Goal: Information Seeking & Learning: Learn about a topic

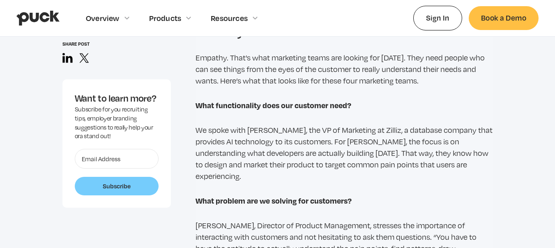
scroll to position [616, 0]
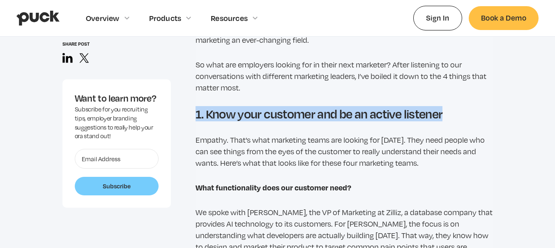
drag, startPoint x: 191, startPoint y: 115, endPoint x: 448, endPoint y: 118, distance: 257.4
drag, startPoint x: 445, startPoint y: 116, endPoint x: 440, endPoint y: 119, distance: 5.0
drag, startPoint x: 440, startPoint y: 119, endPoint x: 267, endPoint y: 109, distance: 173.9
click at [267, 109] on h2 "1. Know your customer and be an active listener" at bounding box center [343, 113] width 297 height 14
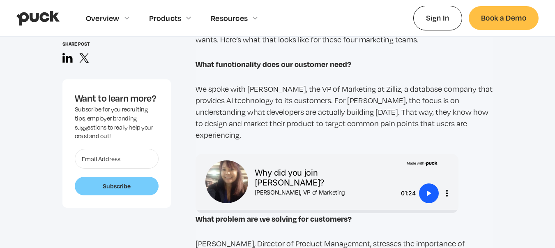
scroll to position [657, 0]
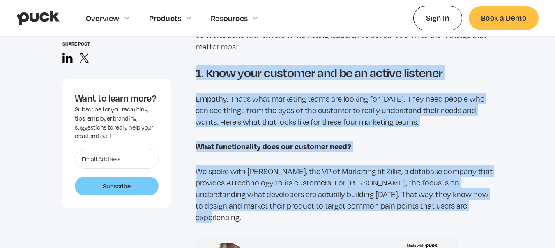
drag, startPoint x: 193, startPoint y: 75, endPoint x: 447, endPoint y: 210, distance: 287.6
copy div "1. Know your customer and be an active listener Empathy. That's what marketing …"
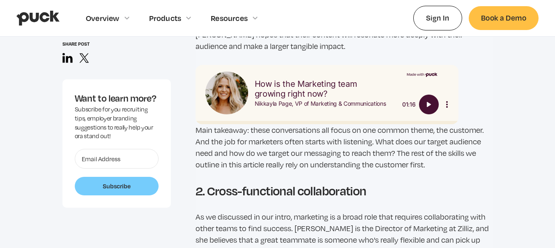
scroll to position [1396, 0]
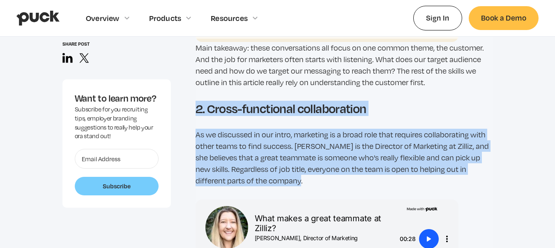
drag, startPoint x: 192, startPoint y: 94, endPoint x: 271, endPoint y: 171, distance: 109.7
copy div "2. Cross-functional collaboration As we discussed in our intro, marketing is a …"
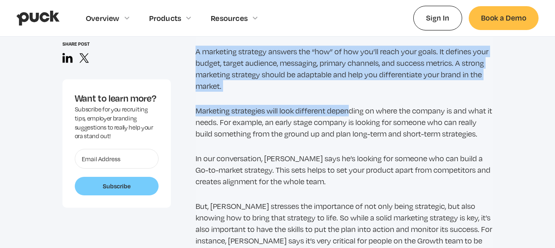
scroll to position [1713, 0]
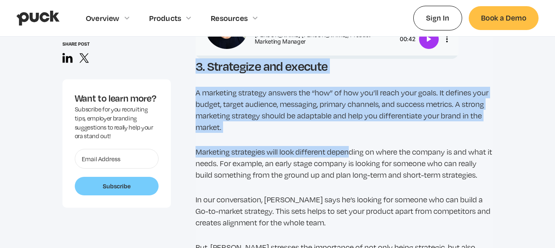
drag, startPoint x: 194, startPoint y: 122, endPoint x: 474, endPoint y: 167, distance: 283.7
copy div "3. Strategize and execute A marketing strategy answers the “how” of how you’ll …"
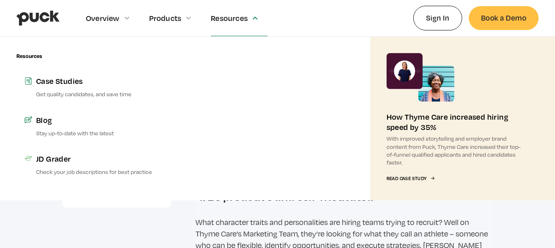
scroll to position [1919, 0]
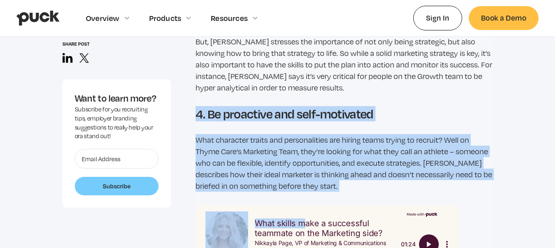
drag, startPoint x: 222, startPoint y: 106, endPoint x: 305, endPoint y: 180, distance: 110.8
drag, startPoint x: 299, startPoint y: 171, endPoint x: 218, endPoint y: 112, distance: 100.5
click at [251, 156] on p "What character traits and personalities are hiring teams trying to recruit? Wel…" at bounding box center [343, 162] width 297 height 57
click at [195, 106] on h2 "4. Be proactive and self-motivated" at bounding box center [343, 113] width 297 height 14
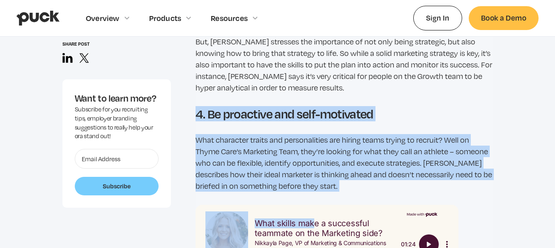
drag, startPoint x: 197, startPoint y: 102, endPoint x: 309, endPoint y: 179, distance: 135.5
click at [305, 173] on p "What character traits and personalities are hiring teams trying to recruit? Wel…" at bounding box center [343, 162] width 297 height 57
click at [306, 177] on p "What character traits and personalities are hiring teams trying to recruit? Wel…" at bounding box center [343, 162] width 297 height 57
click at [307, 178] on p "What character traits and personalities are hiring teams trying to recruit? Wel…" at bounding box center [343, 162] width 297 height 57
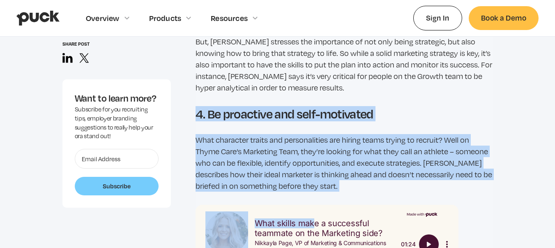
click at [304, 178] on p "What character traits and personalities are hiring teams trying to recruit? Wel…" at bounding box center [343, 162] width 297 height 57
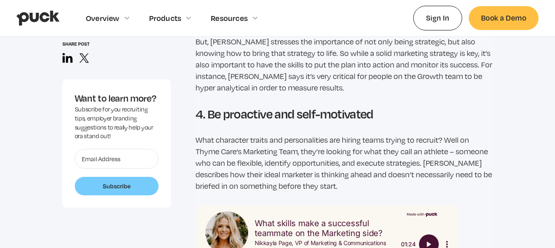
click at [299, 176] on p "What character traits and personalities are hiring teams trying to recruit? Wel…" at bounding box center [343, 162] width 297 height 57
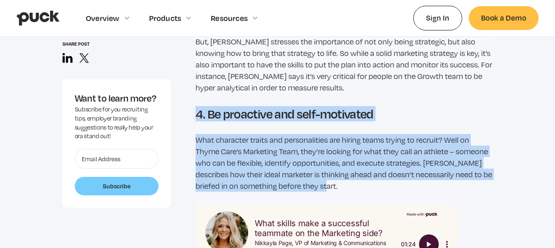
drag, startPoint x: 305, startPoint y: 177, endPoint x: 203, endPoint y: 104, distance: 124.5
copy div "4. Be proactive and self-motivated What character traits and personalities are …"
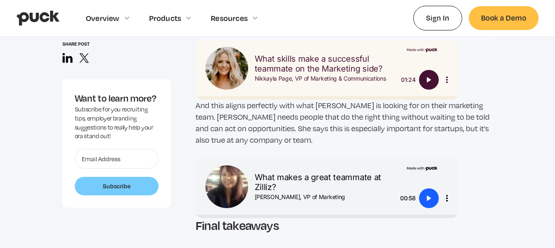
scroll to position [2206, 0]
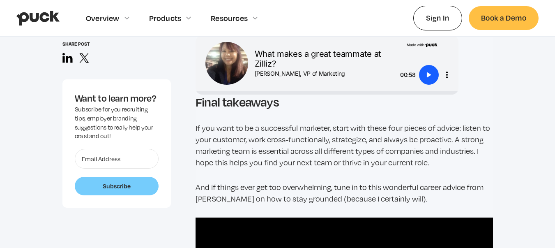
drag, startPoint x: 215, startPoint y: 92, endPoint x: 440, endPoint y: 154, distance: 233.7
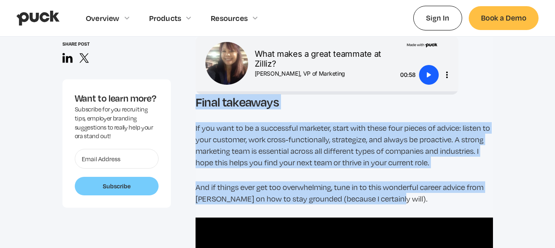
drag, startPoint x: 193, startPoint y: 91, endPoint x: 389, endPoint y: 188, distance: 219.0
copy div "Final takeaways If you want to be a successful marketer, start with these four …"
